Goal: Task Accomplishment & Management: Use online tool/utility

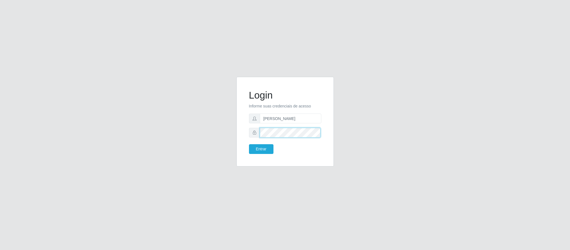
click at [249, 144] on button "Entrar" at bounding box center [261, 149] width 24 height 10
click at [268, 147] on button "Entrar" at bounding box center [261, 149] width 24 height 10
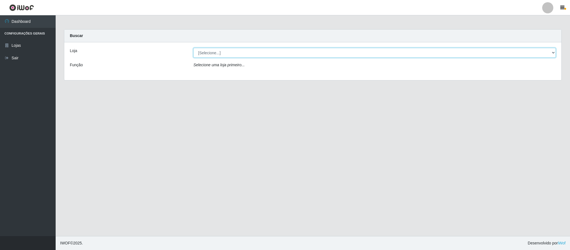
click at [555, 52] on select "[Selecione...] Queiroz Atacadão - Coophab" at bounding box center [374, 53] width 362 height 10
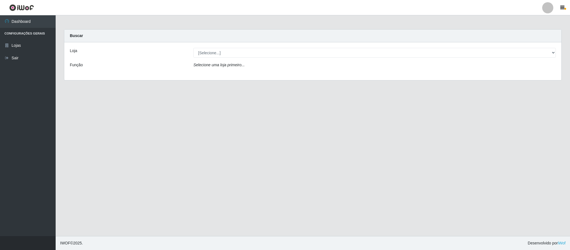
click at [519, 79] on div "Loja [Selecione...] Queiroz Atacadão - Coophab Função Selecione uma loja primei…" at bounding box center [312, 61] width 497 height 38
click at [526, 73] on div "Loja [Selecione...] Queiroz Atacadão - Coophab Função Selecione uma loja primei…" at bounding box center [312, 61] width 497 height 38
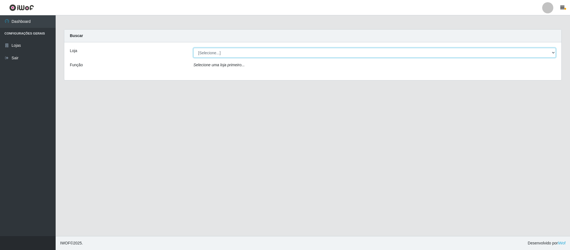
click at [552, 52] on select "[Selecione...] Queiroz Atacadão - Coophab" at bounding box center [374, 53] width 362 height 10
select select "463"
click at [193, 48] on select "[Selecione...] Queiroz Atacadão - Coophab" at bounding box center [374, 53] width 362 height 10
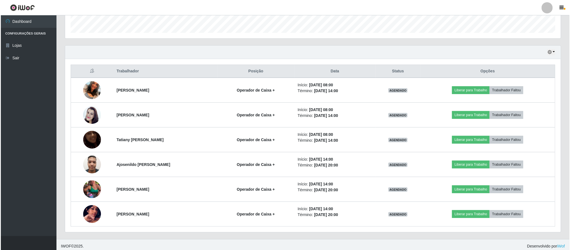
scroll to position [167, 0]
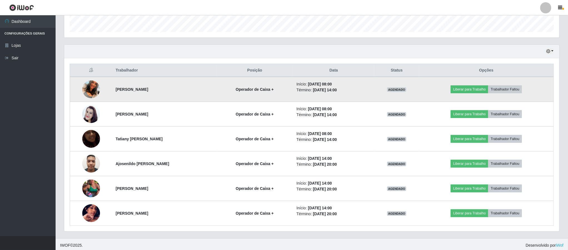
click at [90, 87] on img at bounding box center [91, 89] width 18 height 32
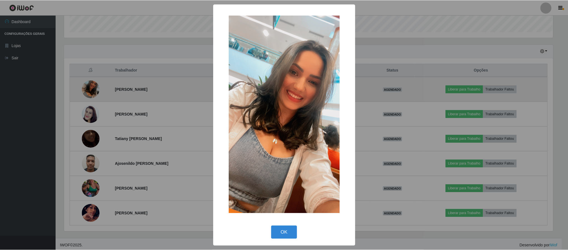
scroll to position [116, 491]
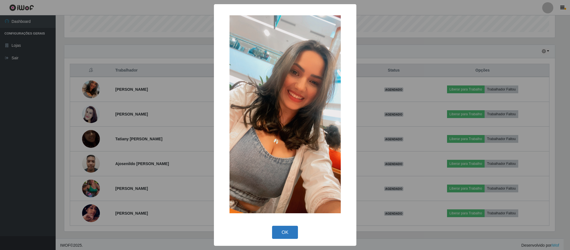
click at [286, 228] on button "OK" at bounding box center [285, 232] width 26 height 13
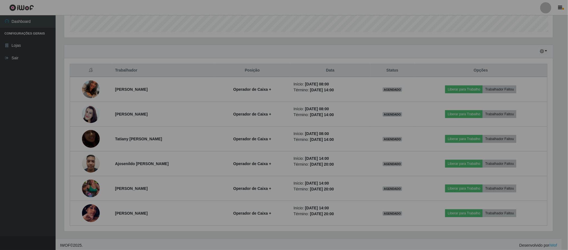
scroll to position [116, 495]
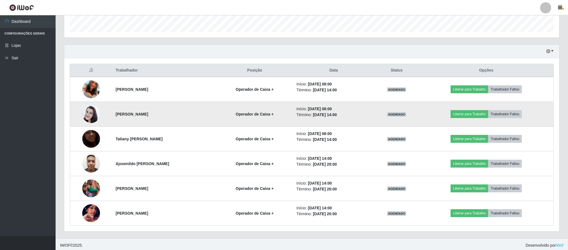
click at [91, 115] on img at bounding box center [91, 114] width 18 height 32
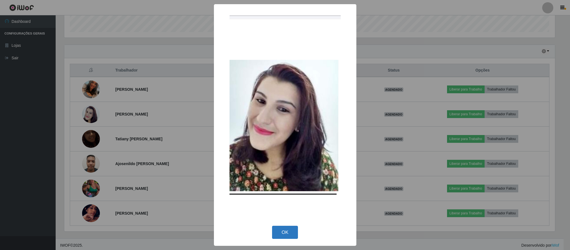
click at [286, 234] on button "OK" at bounding box center [285, 232] width 26 height 13
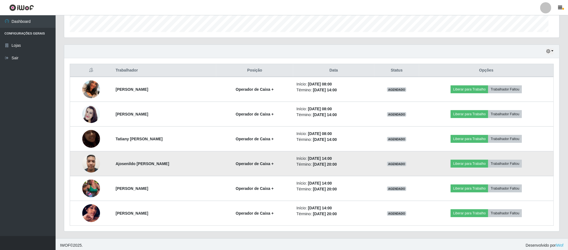
scroll to position [116, 495]
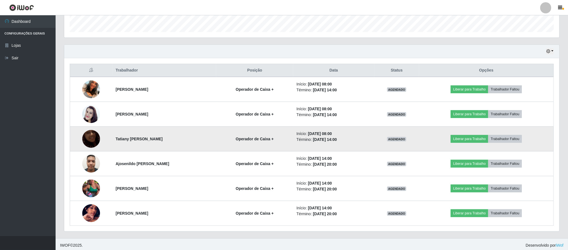
click at [93, 141] on img at bounding box center [91, 139] width 18 height 32
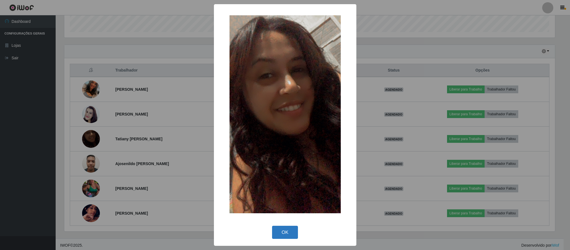
click at [291, 233] on button "OK" at bounding box center [285, 232] width 26 height 13
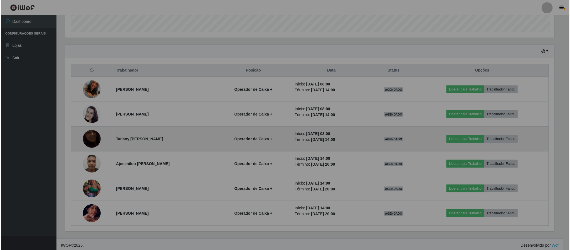
scroll to position [116, 495]
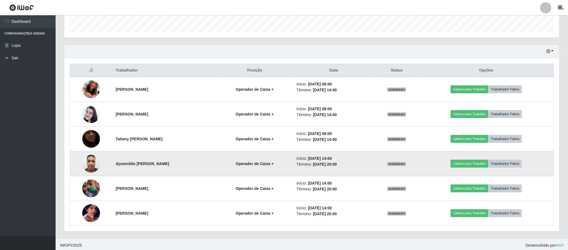
click at [94, 168] on img at bounding box center [91, 164] width 18 height 24
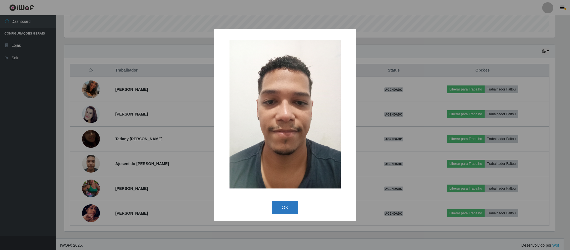
click at [291, 206] on button "OK" at bounding box center [285, 207] width 26 height 13
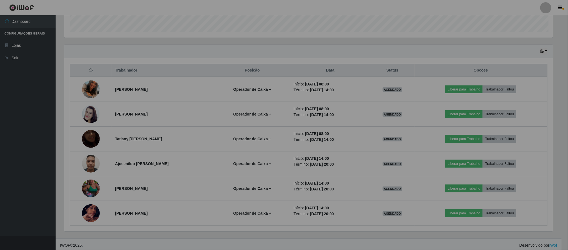
scroll to position [116, 495]
